Goal: Navigation & Orientation: Find specific page/section

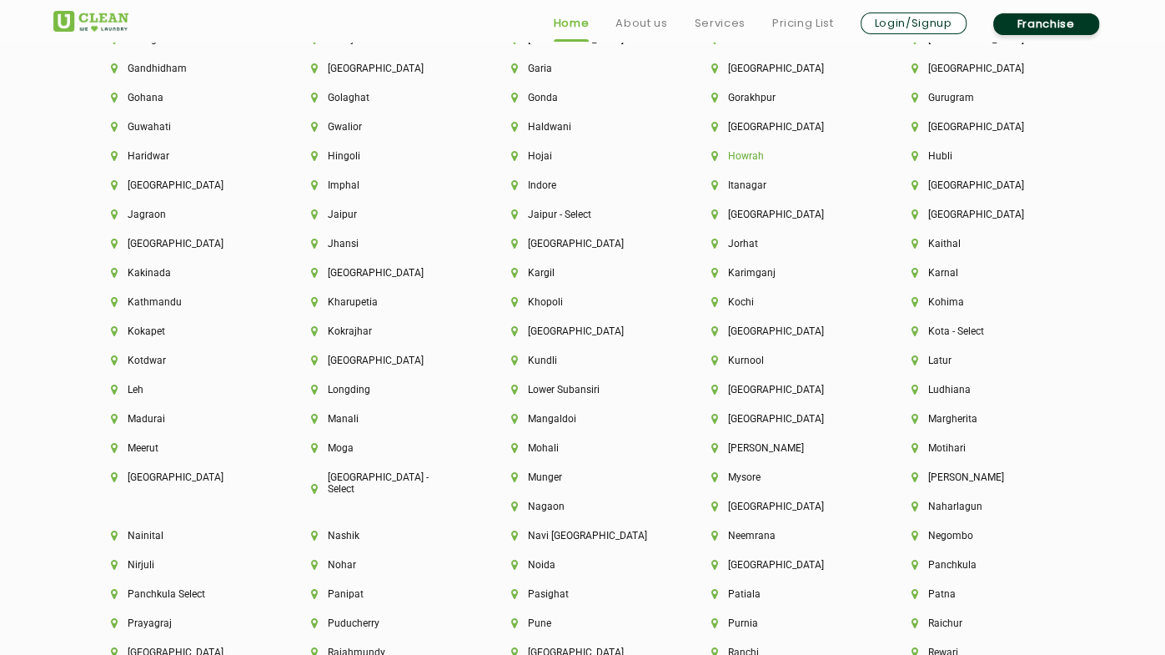
scroll to position [4654, 0]
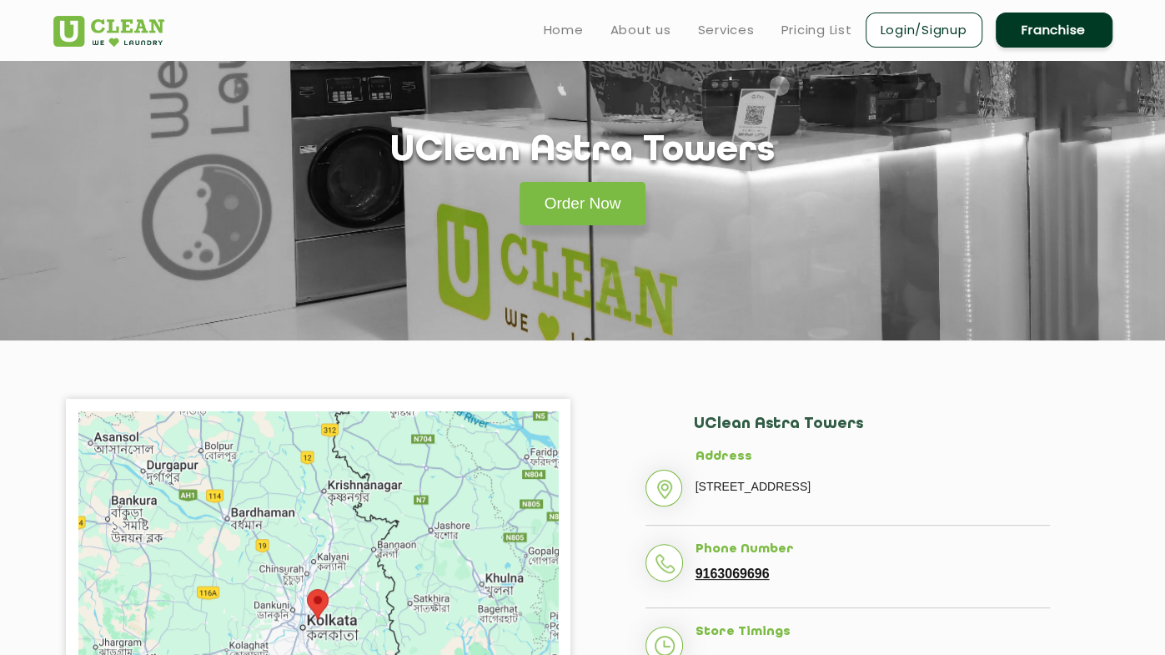
scroll to position [44, 0]
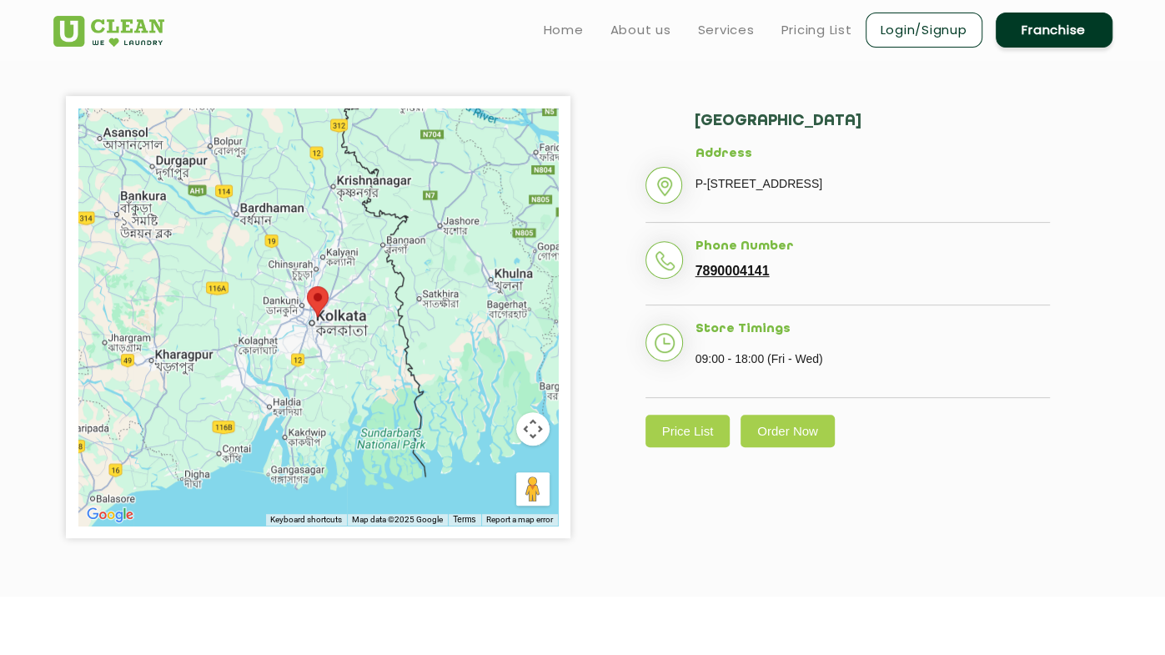
scroll to position [347, 0]
